Goal: Find specific page/section: Find specific page/section

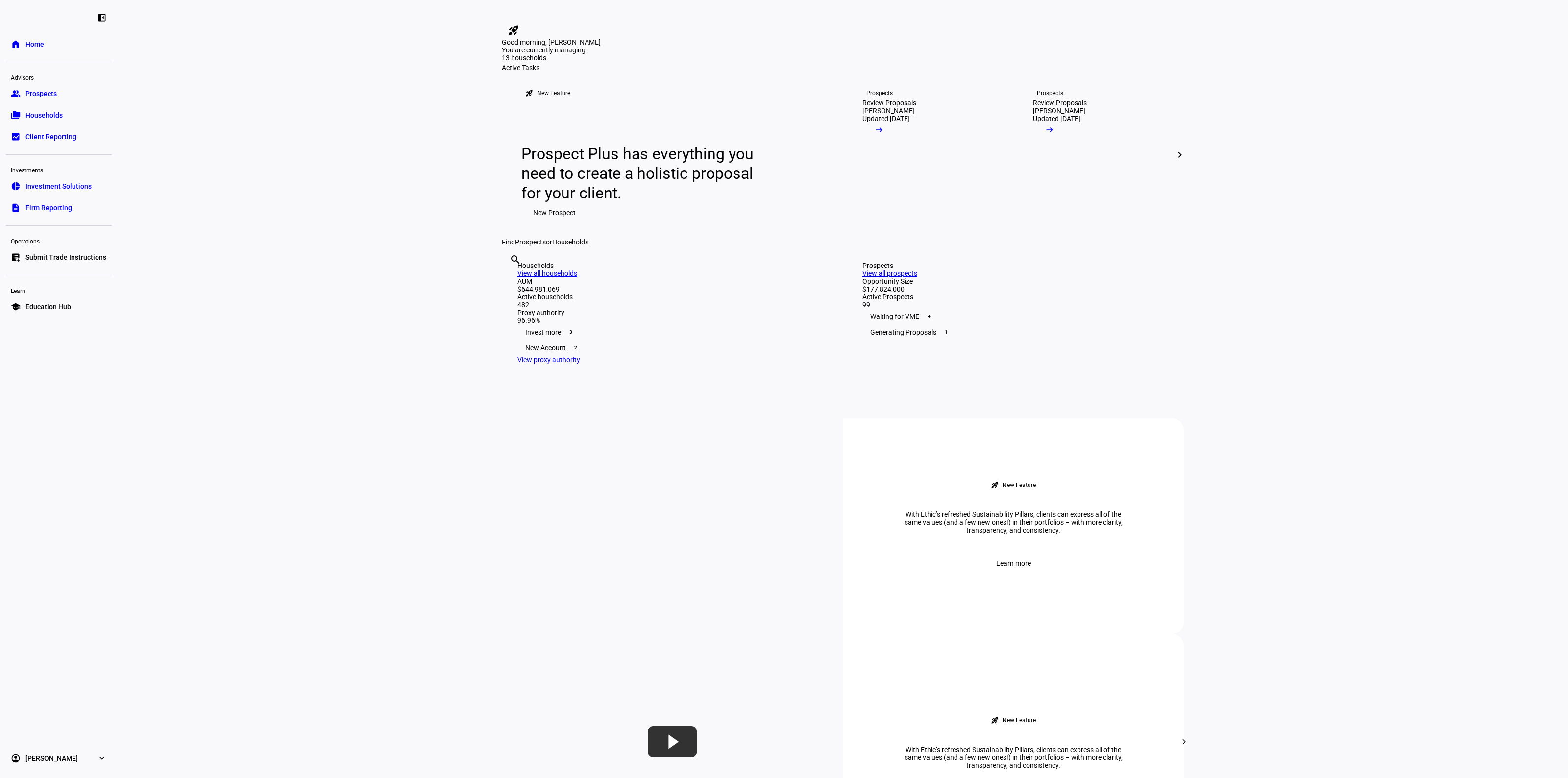
click at [511, 279] on input "text" at bounding box center [511, 273] width 2 height 12
paste input "[PERSON_NAME]"
type input "[PERSON_NAME]"
click at [602, 355] on div "New Account 2" at bounding box center [670, 348] width 306 height 16
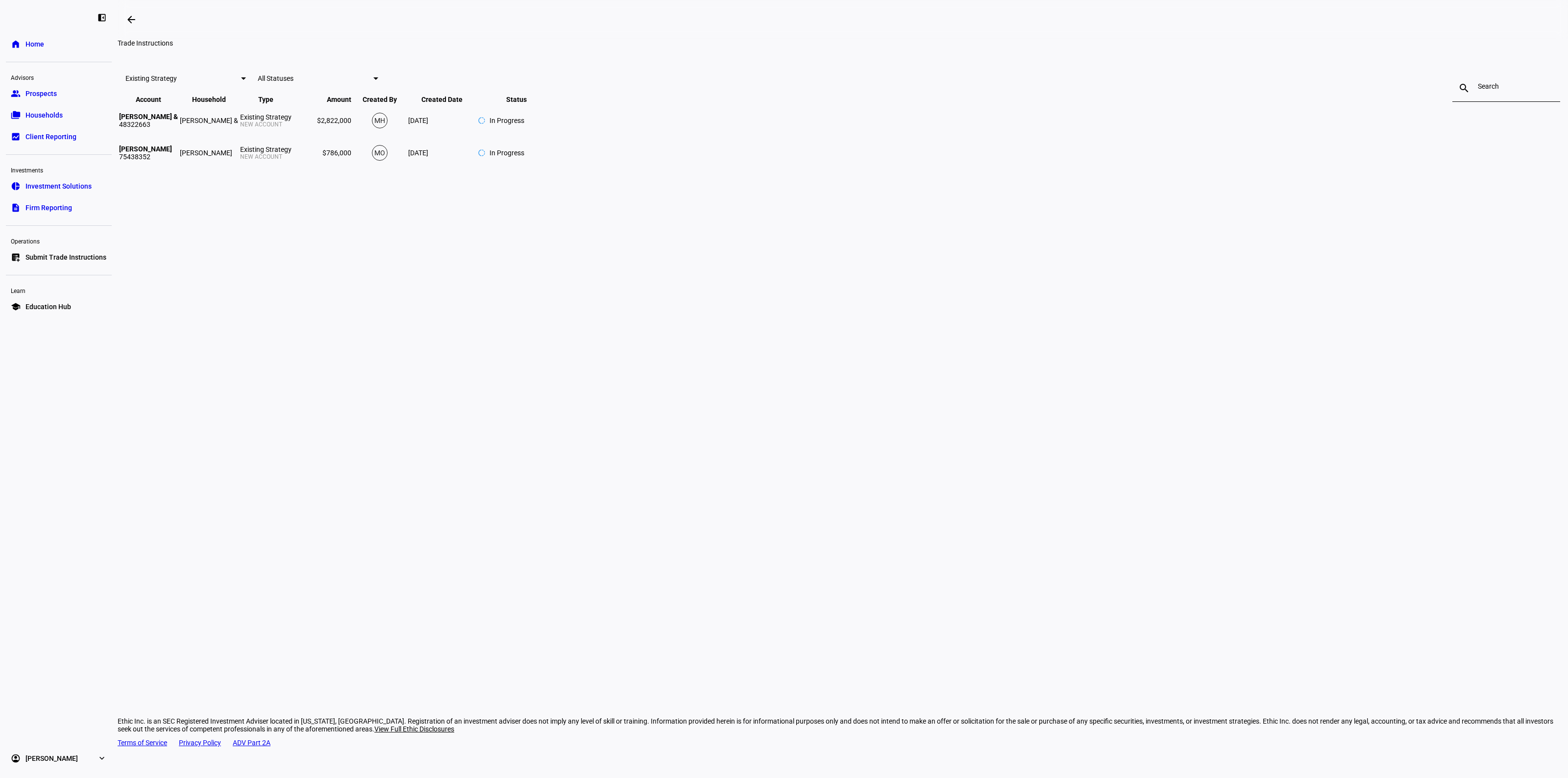
click at [42, 40] on span "Home" at bounding box center [35, 44] width 19 height 10
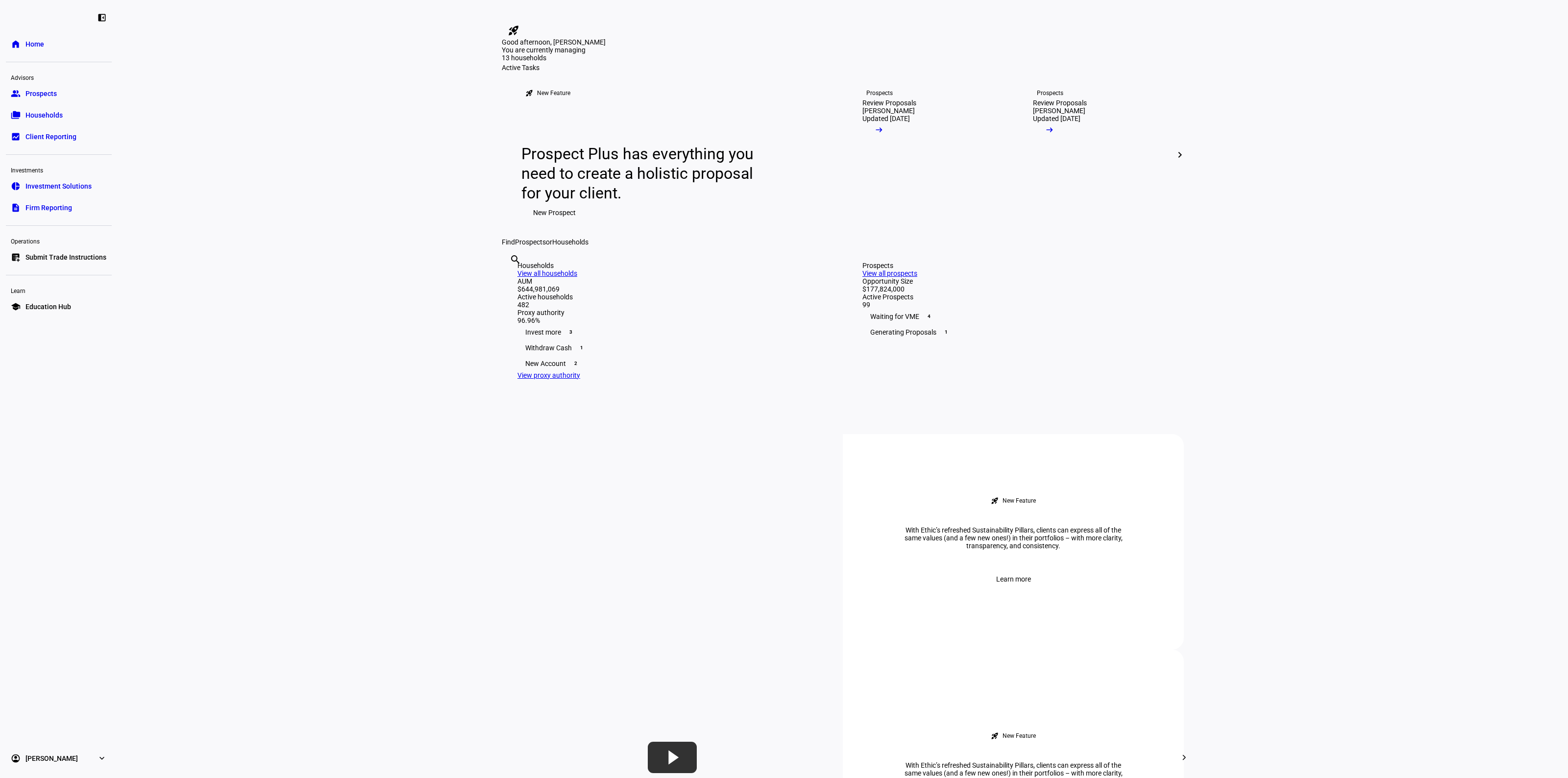
click at [1360, 500] on eth-layout-page-content "rocket_launch Product Updates The latest features and improvements Powered by L…" at bounding box center [842, 389] width 1450 height 778
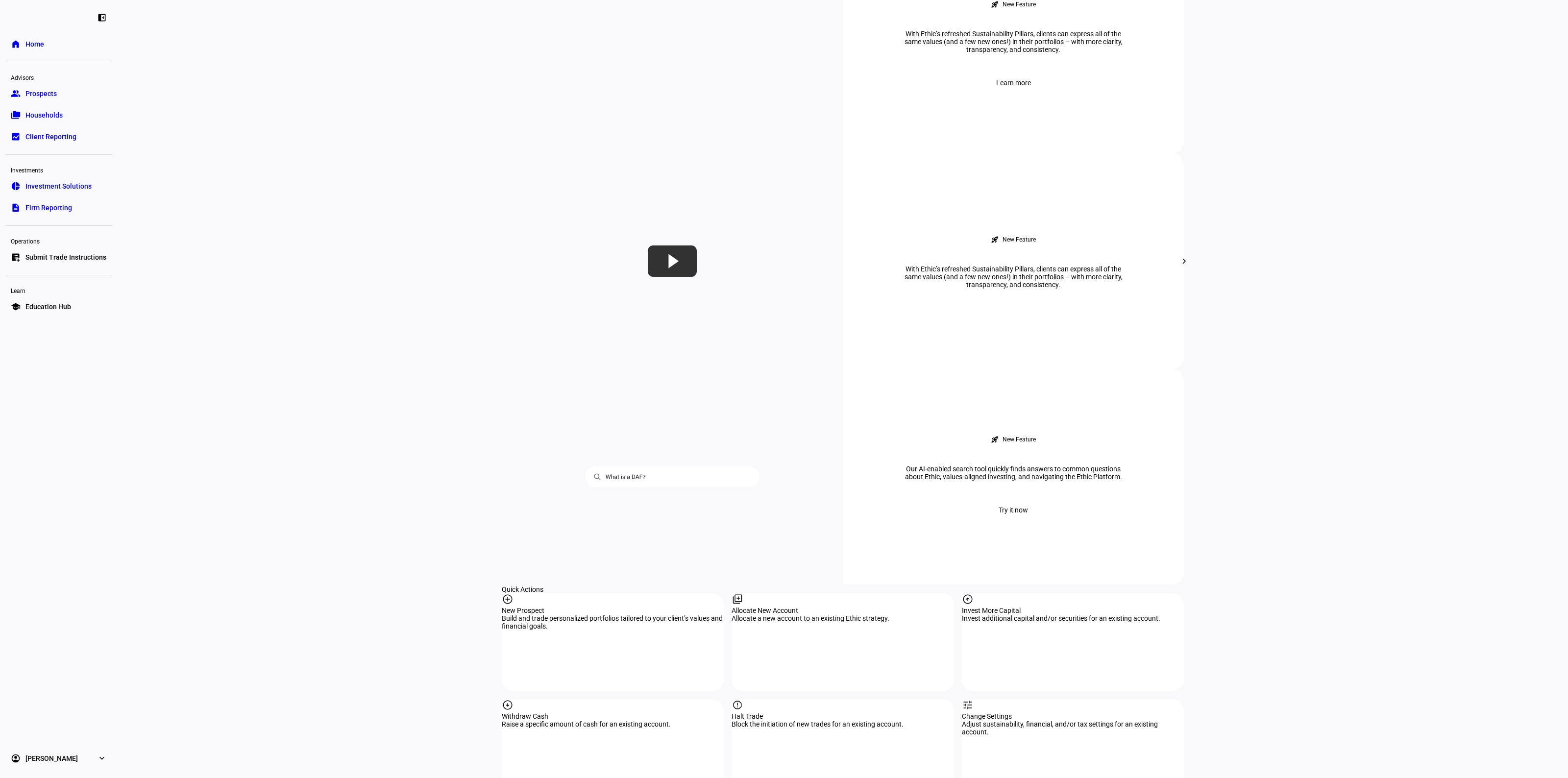
scroll to position [612, 0]
